Goal: Task Accomplishment & Management: Complete application form

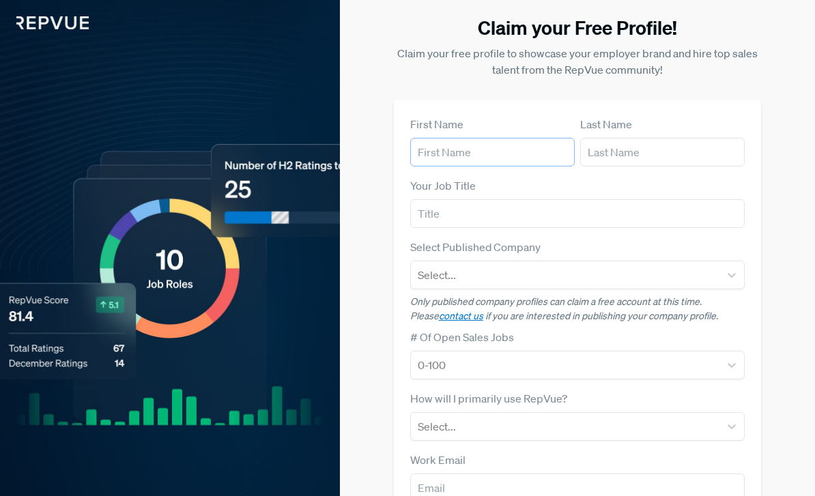
click at [532, 147] on input "text" at bounding box center [492, 152] width 164 height 29
type input "Leesandro"
click at [637, 158] on input "text" at bounding box center [662, 152] width 164 height 29
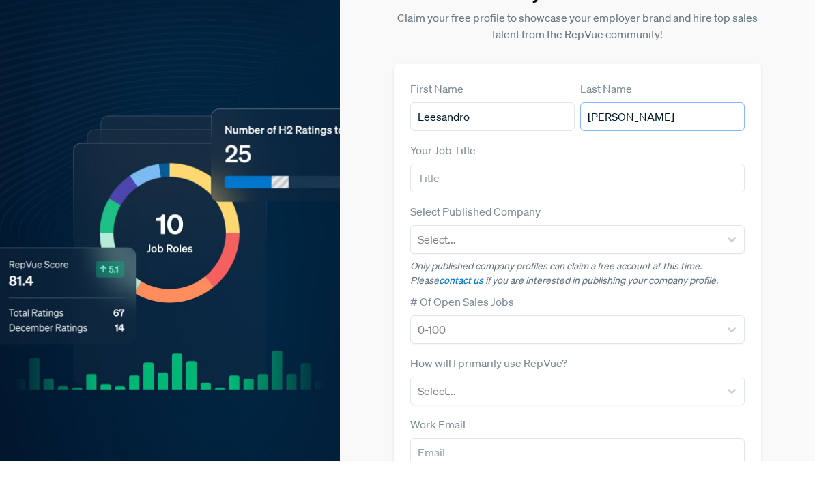
type input "[PERSON_NAME]"
click at [591, 177] on div "Your Job Title" at bounding box center [577, 202] width 334 height 51
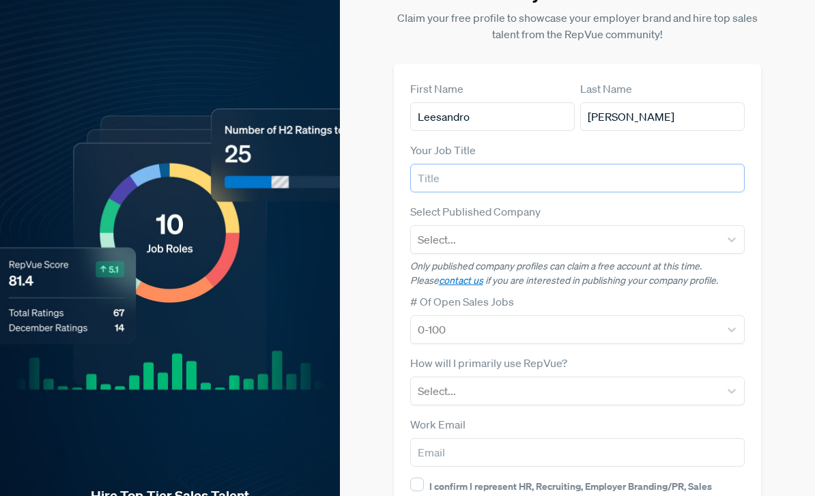
click at [605, 182] on input "text" at bounding box center [577, 178] width 334 height 29
type input "SDR"
click at [757, 197] on div "First Name [PERSON_NAME] Last Name [PERSON_NAME] Your Job Title SDR Select Publ…" at bounding box center [577, 338] width 367 height 548
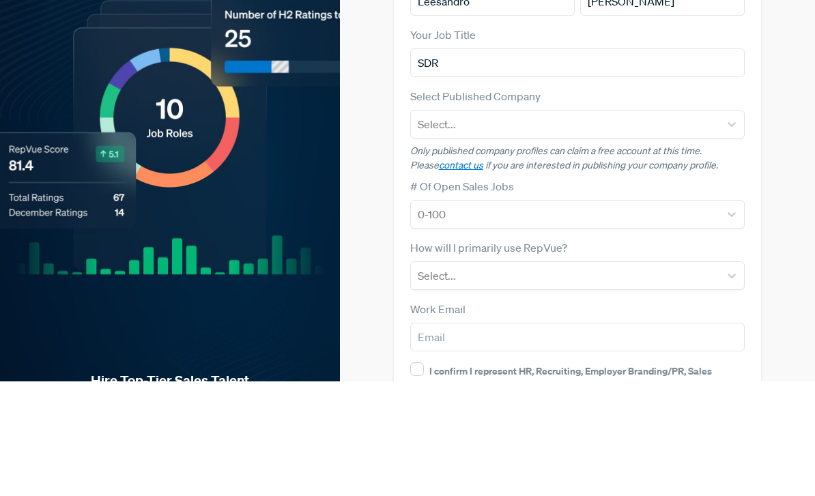
scroll to position [124, 0]
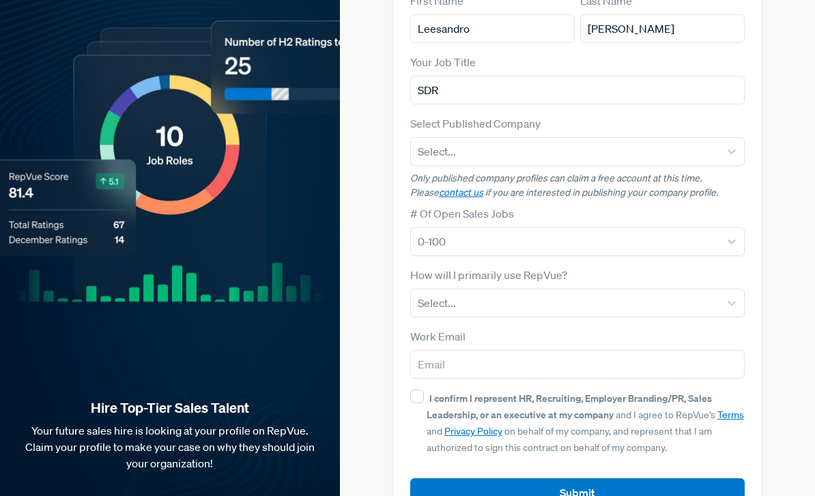
click at [790, 217] on div "Claim your Free Profile! Claim your free profile to showcase your employer bran…" at bounding box center [577, 208] width 459 height 664
click at [427, 403] on div "I confirm I represent HR, Recruiting, Employer Branding/PR, Sales Leadership, o…" at bounding box center [586, 423] width 318 height 66
click at [424, 403] on input "I confirm I represent HR, Recruiting, Employer Branding/PR, Sales Leadership, o…" at bounding box center [417, 397] width 14 height 14
checkbox input "true"
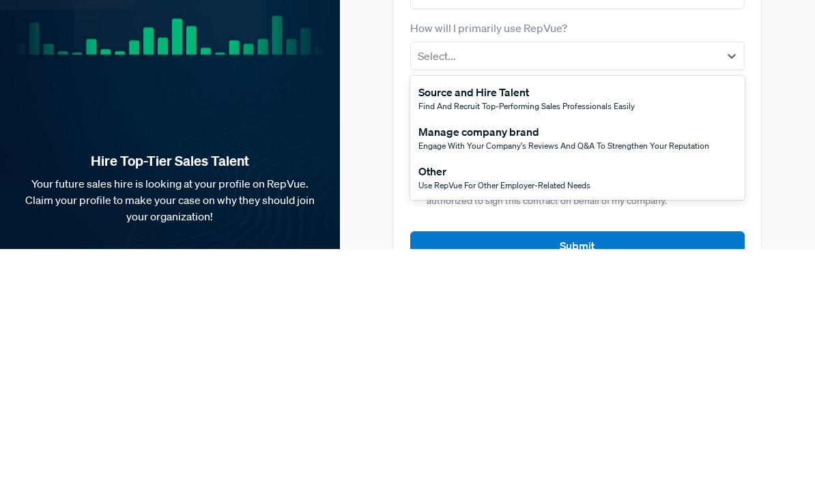
scroll to position [125, 0]
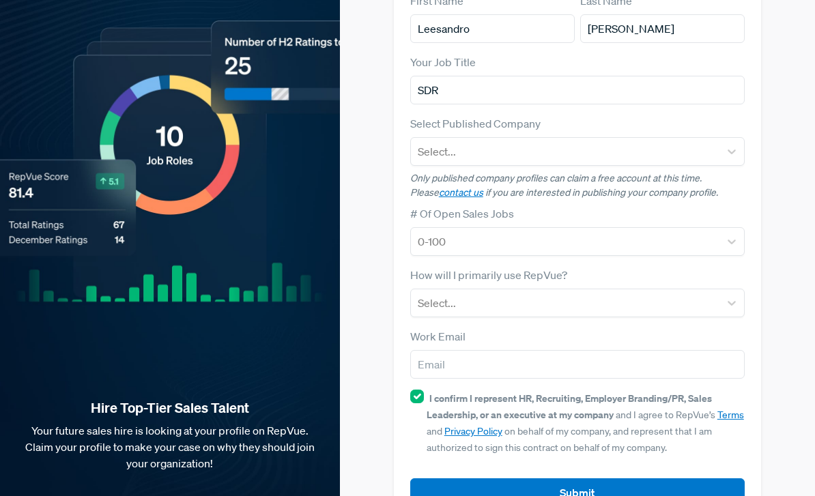
click at [807, 311] on div "Claim your Free Profile! Claim your free profile to showcase your employer bran…" at bounding box center [577, 208] width 475 height 664
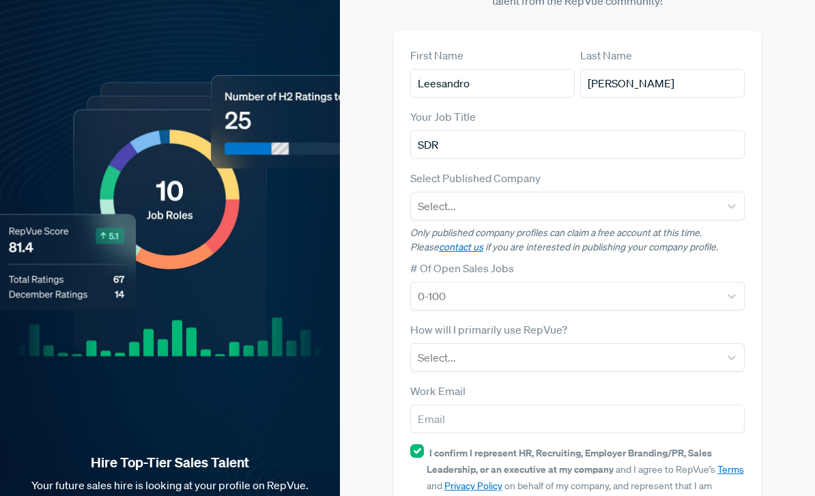
scroll to position [0, 0]
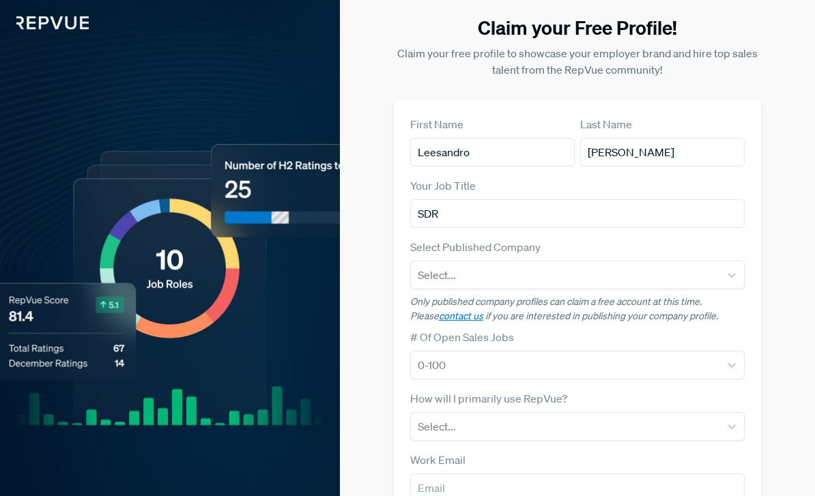
click at [33, 28] on img at bounding box center [44, 14] width 89 height 29
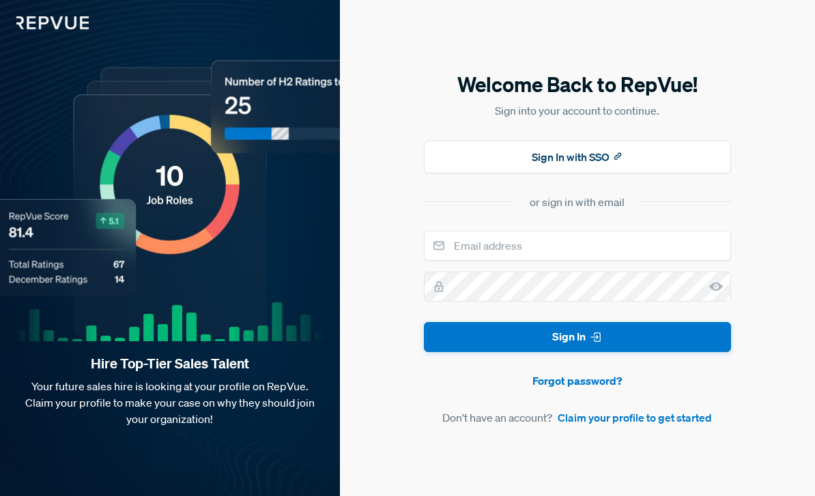
click at [27, 16] on img at bounding box center [44, 14] width 89 height 29
click at [671, 173] on button "Sign In with SSO" at bounding box center [577, 157] width 307 height 33
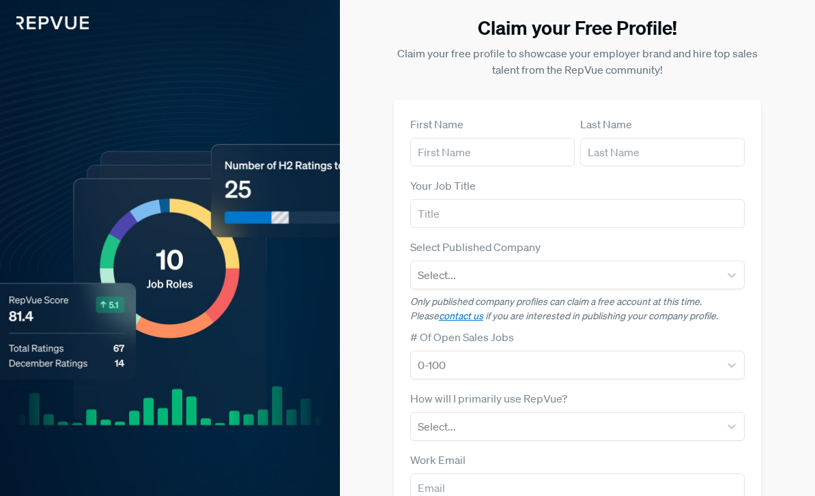
click at [51, 18] on img at bounding box center [44, 14] width 89 height 29
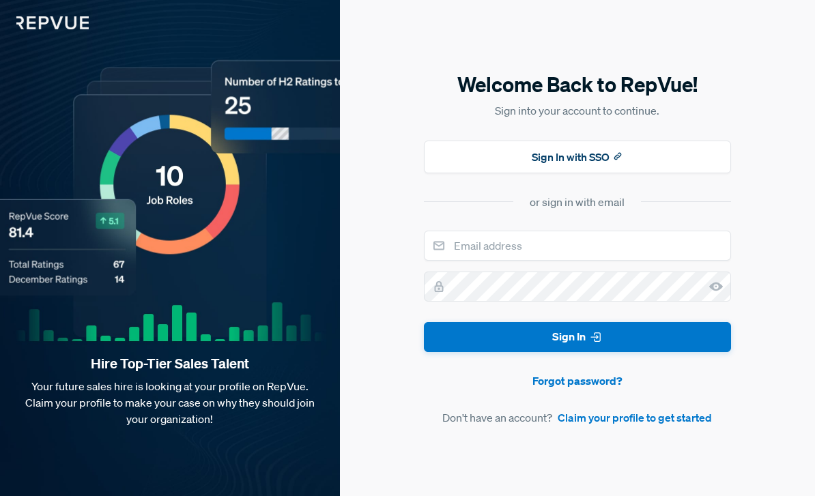
click at [659, 426] on link "Claim your profile to get started" at bounding box center [635, 417] width 154 height 16
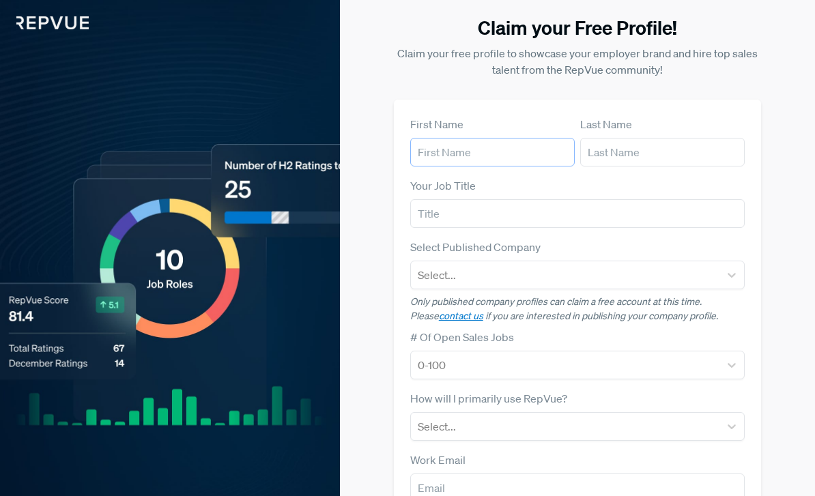
click at [519, 162] on input "text" at bounding box center [492, 152] width 164 height 29
type input "Leesandro"
click at [654, 153] on input "text" at bounding box center [662, 152] width 164 height 29
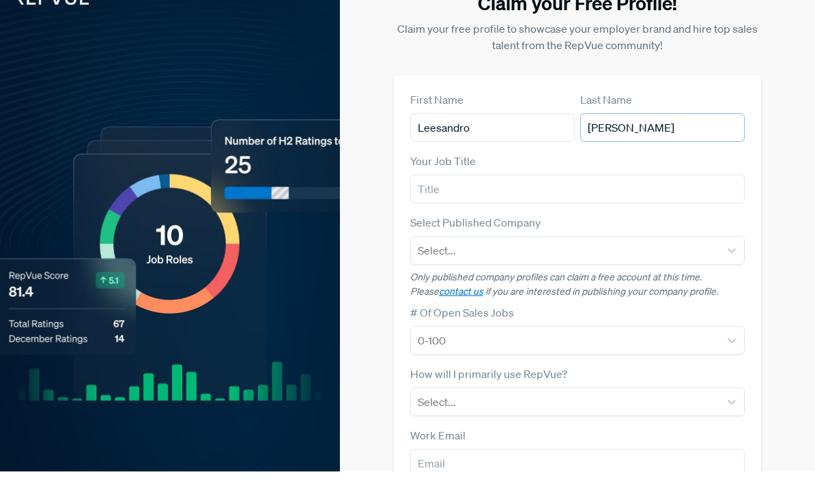
type input "[PERSON_NAME]"
click at [606, 199] on input "text" at bounding box center [577, 213] width 334 height 29
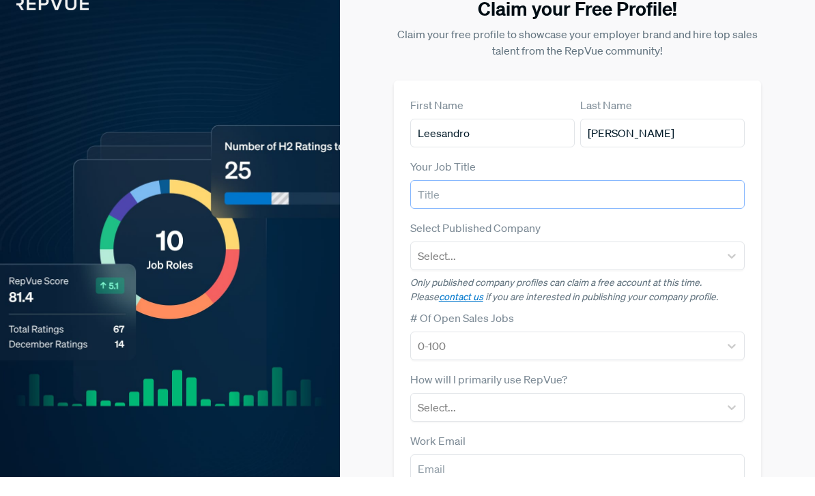
scroll to position [19, 0]
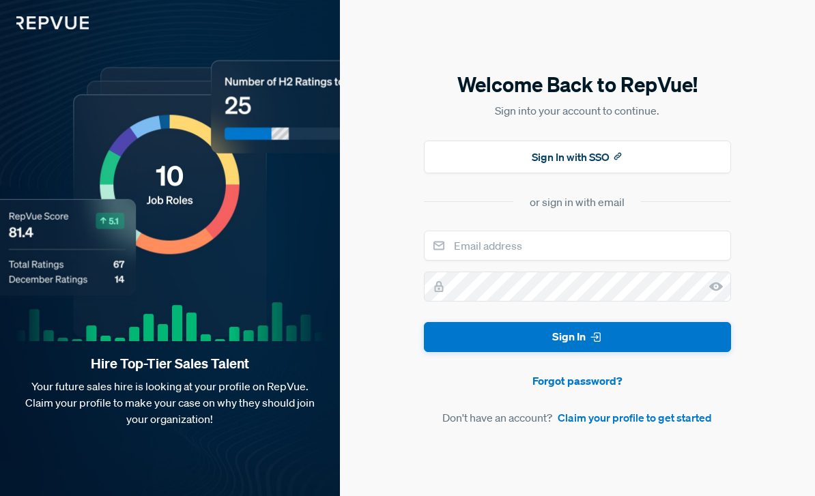
click at [702, 418] on form "Sign In Forgot password? Don't have an account? Claim your profile to get start…" at bounding box center [577, 329] width 307 height 196
click at [685, 426] on link "Claim your profile to get started" at bounding box center [635, 417] width 154 height 16
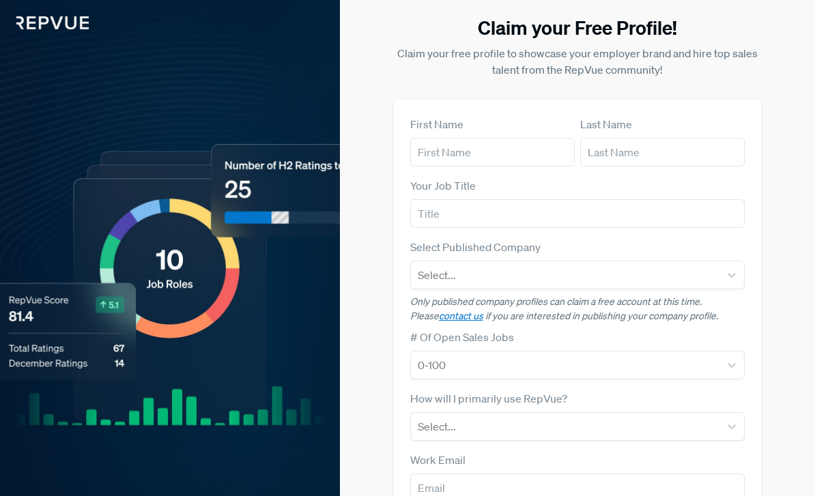
click at [45, 23] on img at bounding box center [44, 14] width 89 height 29
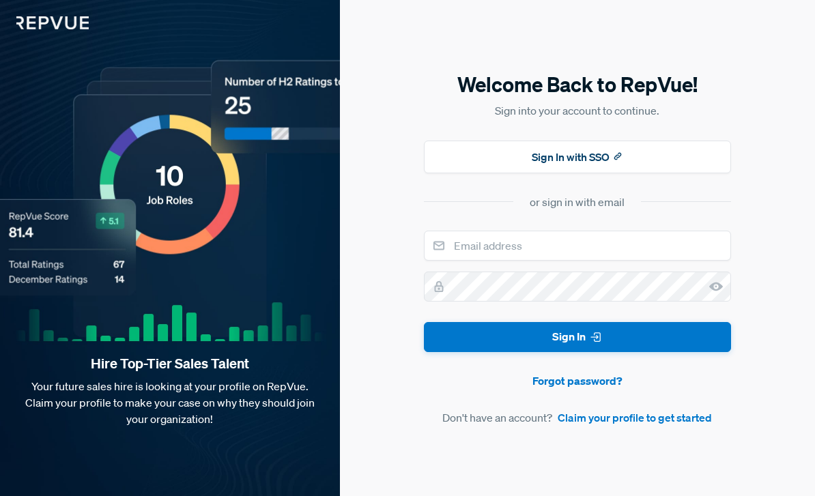
click at [23, 10] on img at bounding box center [44, 14] width 89 height 29
click at [35, 20] on img at bounding box center [44, 14] width 89 height 29
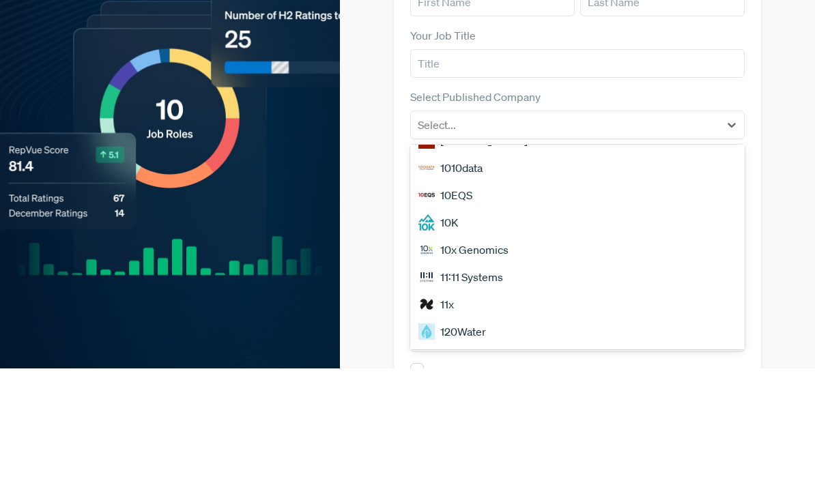
scroll to position [25, 0]
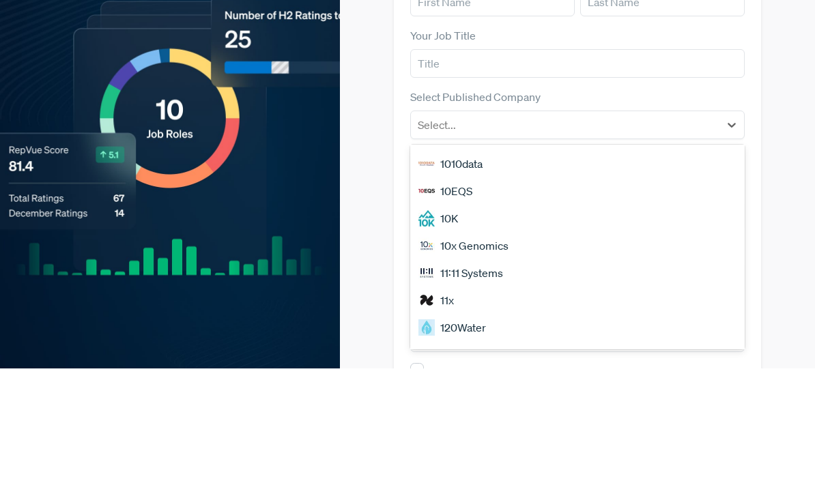
type input "a"
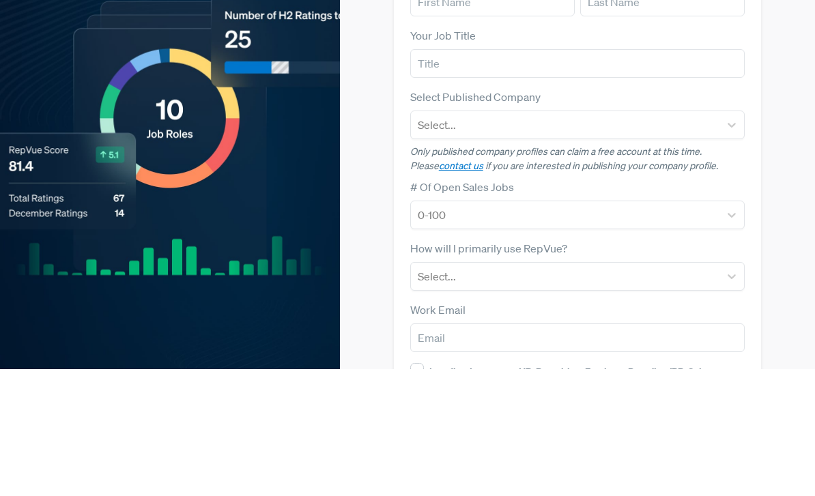
scroll to position [124, 0]
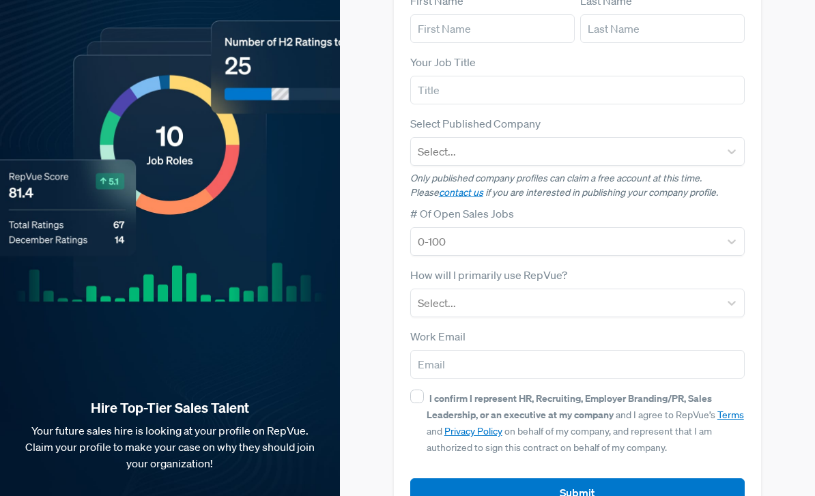
click at [787, 220] on div "Claim your Free Profile! Claim your free profile to showcase your employer bran…" at bounding box center [577, 208] width 459 height 664
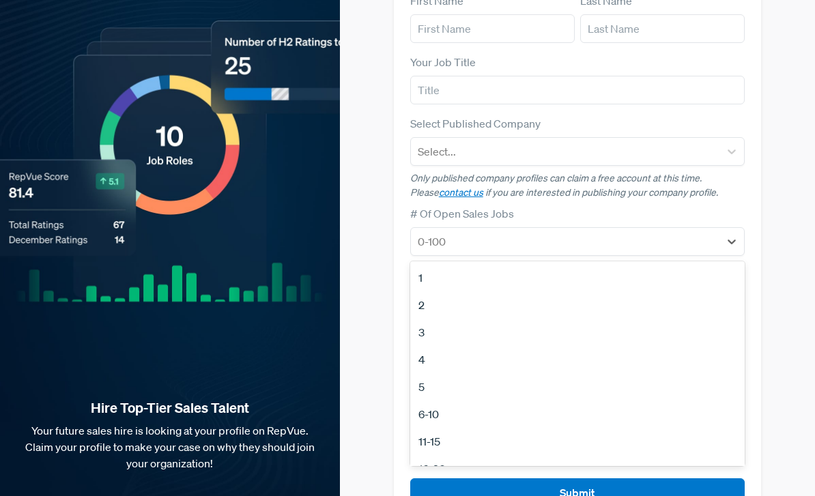
click at [791, 297] on div "Claim your Free Profile! Claim your free profile to showcase your employer bran…" at bounding box center [577, 208] width 459 height 664
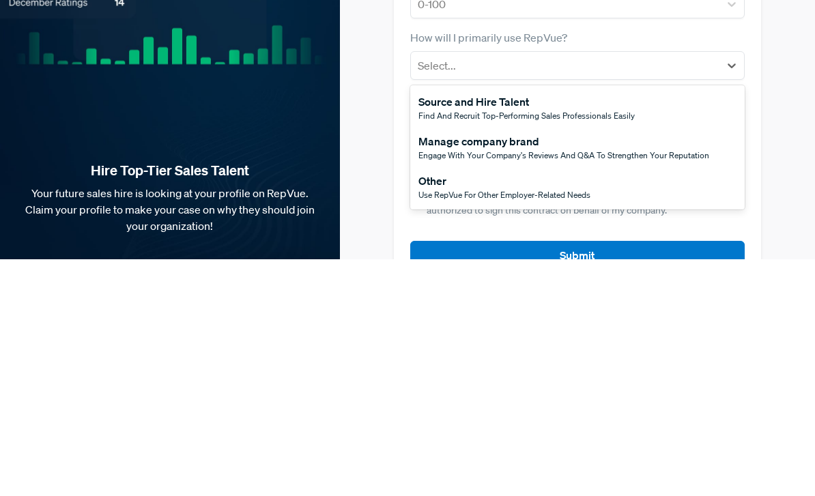
click at [722, 365] on div "Manage company brand Engage with your company's reviews and Q&A to strengthen y…" at bounding box center [577, 385] width 334 height 40
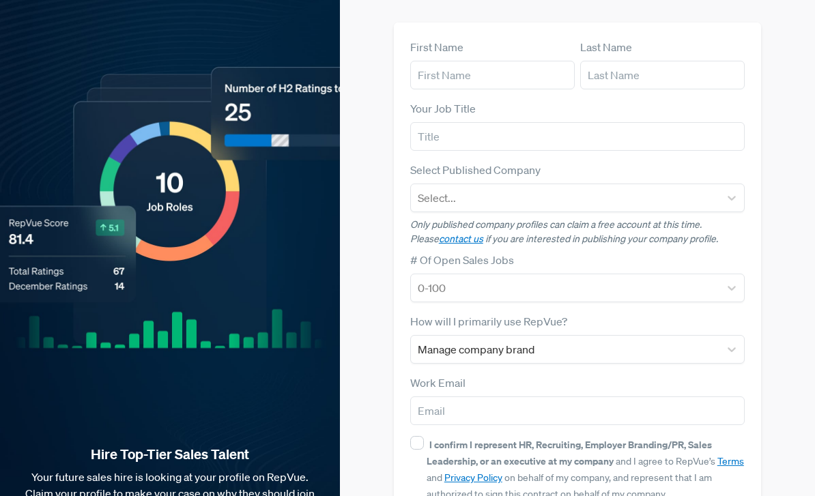
scroll to position [48, 0]
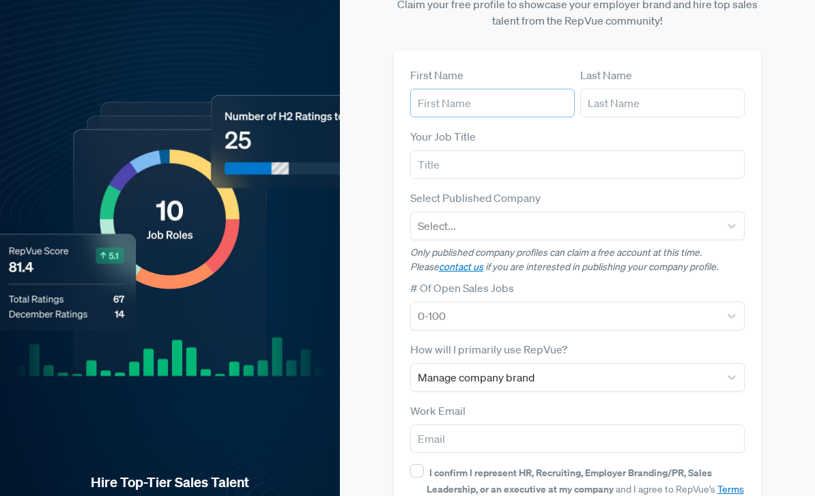
click at [551, 106] on input "text" at bounding box center [492, 103] width 164 height 29
type input "Leesandro"
click at [666, 114] on input "text" at bounding box center [662, 103] width 164 height 29
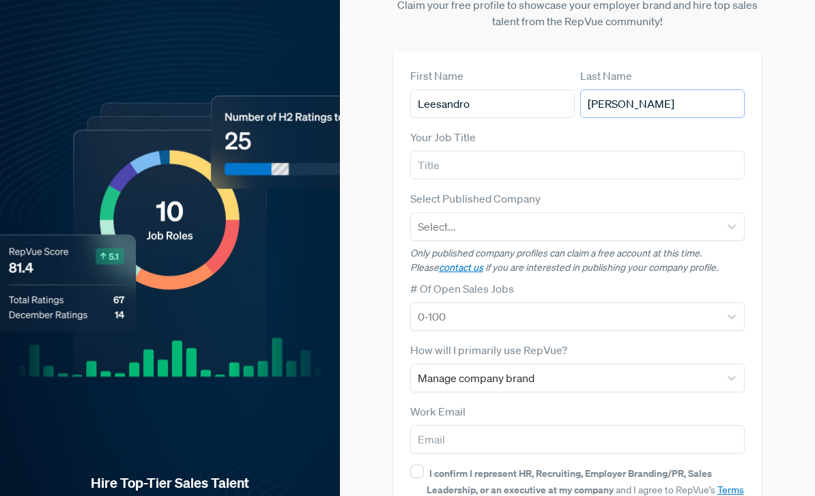
type input "[PERSON_NAME]"
click at [689, 160] on input "text" at bounding box center [577, 165] width 334 height 29
click at [740, 151] on input "SDR" at bounding box center [577, 165] width 334 height 29
type input "SDR"
click at [766, 160] on div "Claim your Free Profile! Claim your free profile to showcase your employer bran…" at bounding box center [577, 284] width 459 height 664
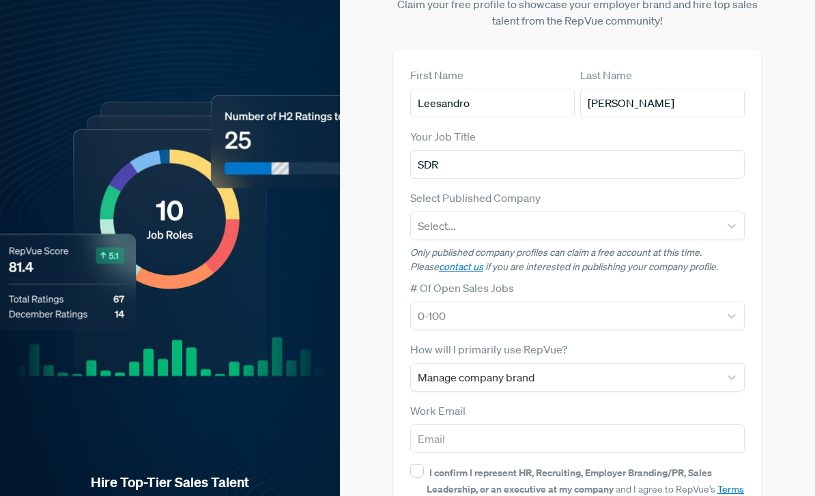
scroll to position [124, 0]
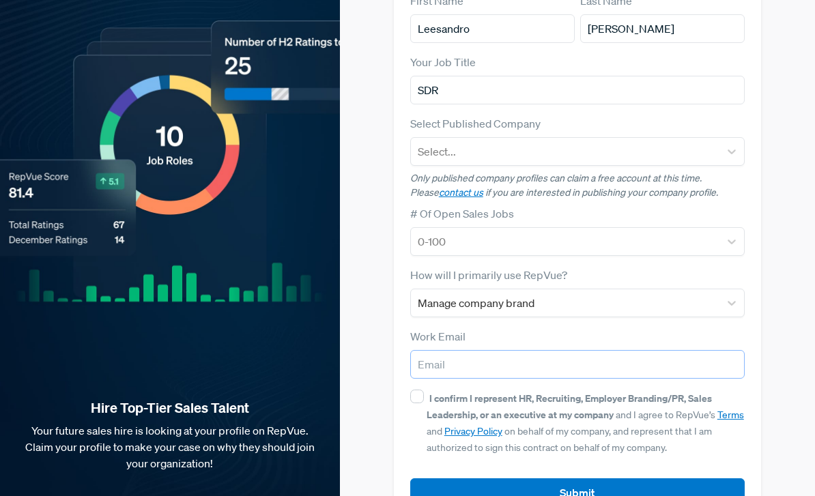
click at [624, 369] on input "email" at bounding box center [577, 364] width 334 height 29
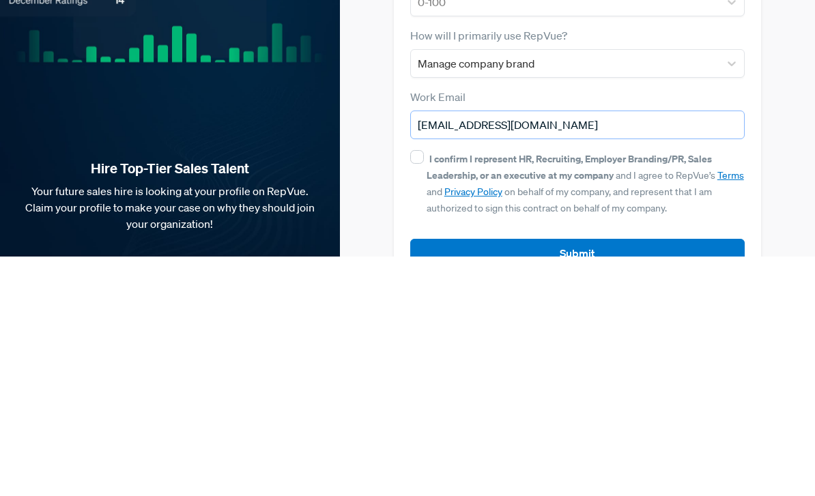
type input "morenoleesandro3@gmail.com"
click at [796, 193] on div "Claim your Free Profile! Claim your free profile to showcase your employer bran…" at bounding box center [577, 208] width 459 height 664
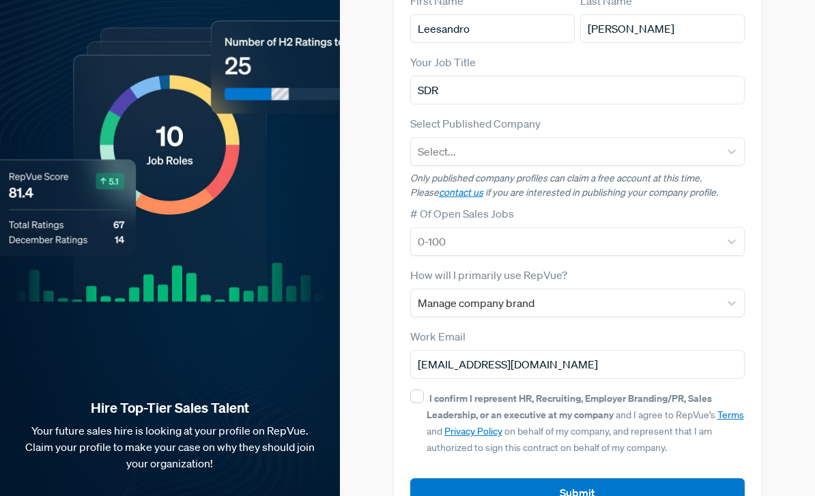
click at [427, 404] on div "I confirm I represent HR, Recruiting, Employer Branding/PR, Sales Leadership, o…" at bounding box center [586, 423] width 318 height 66
click at [424, 403] on input "I confirm I represent HR, Recruiting, Employer Branding/PR, Sales Leadership, o…" at bounding box center [417, 397] width 14 height 14
checkbox input "true"
click at [635, 495] on button "Submit" at bounding box center [577, 492] width 334 height 29
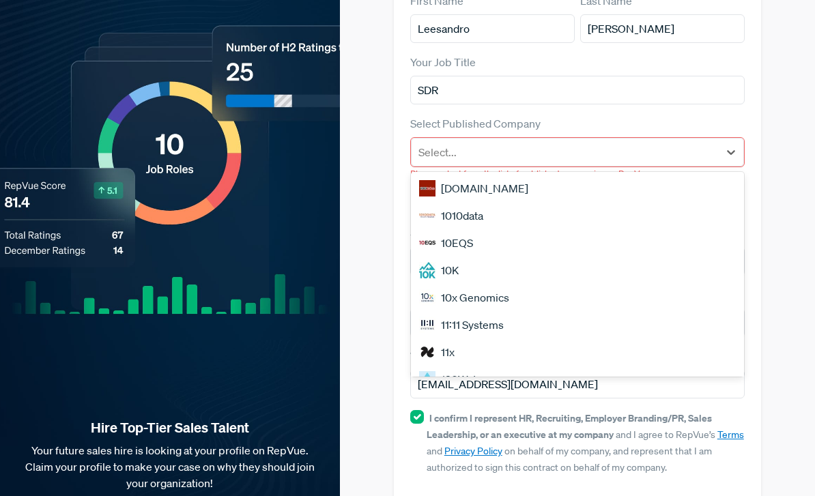
type input "l"
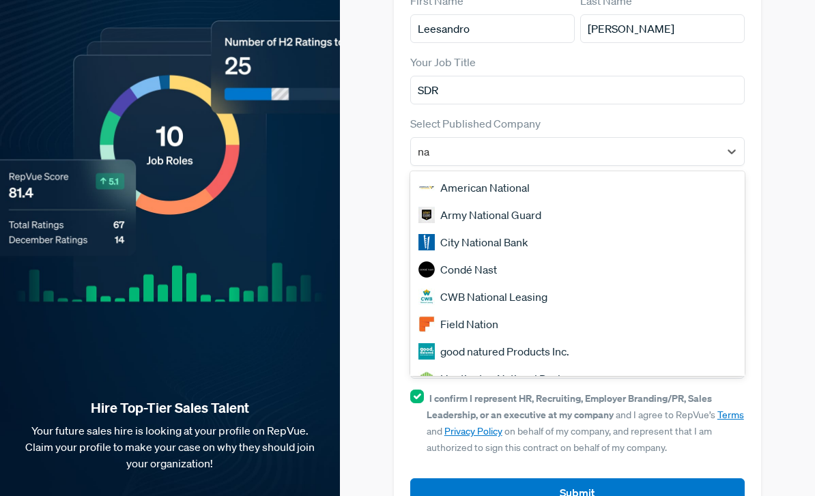
type input "n"
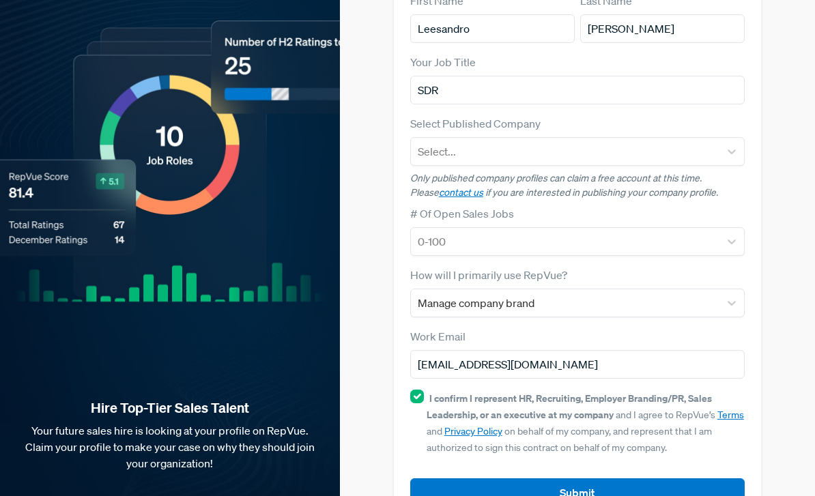
click at [791, 169] on div "Claim your Free Profile! Claim your free profile to showcase your employer bran…" at bounding box center [577, 208] width 459 height 664
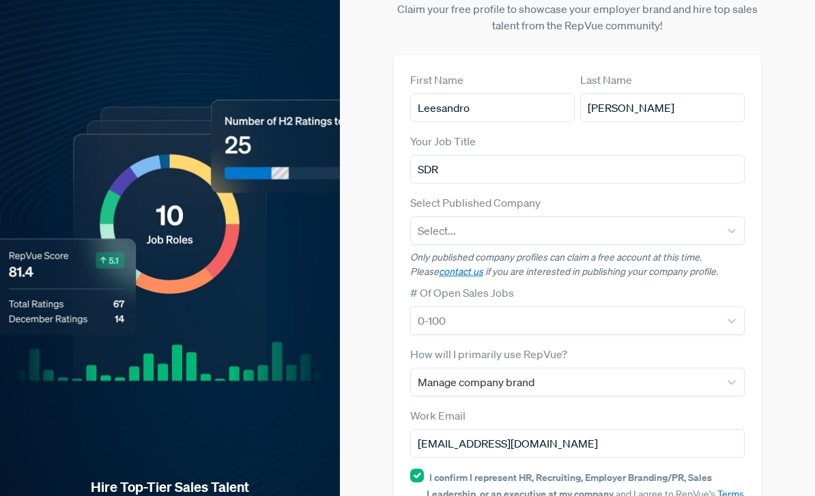
scroll to position [0, 0]
